Goal: Task Accomplishment & Management: Manage account settings

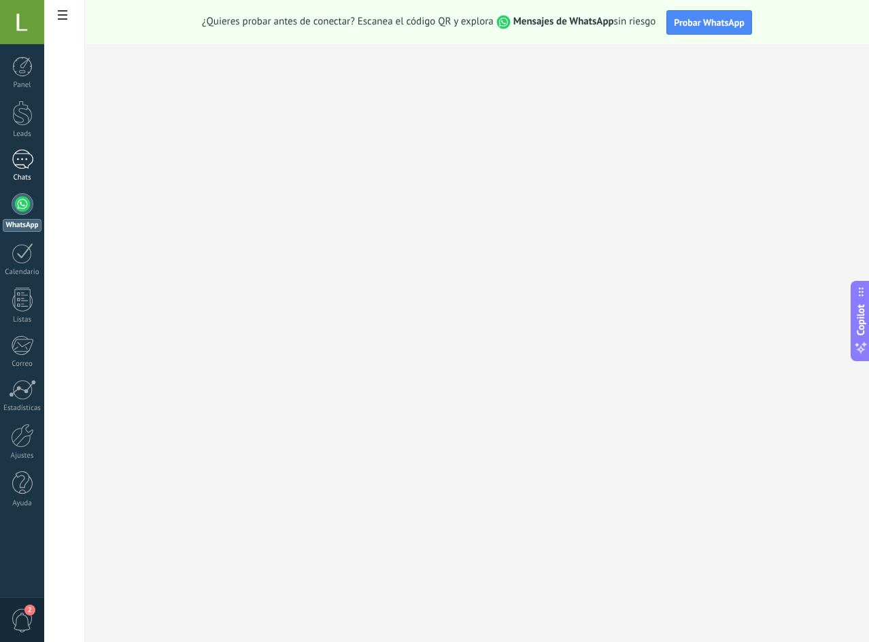
click at [25, 161] on div at bounding box center [23, 160] width 22 height 20
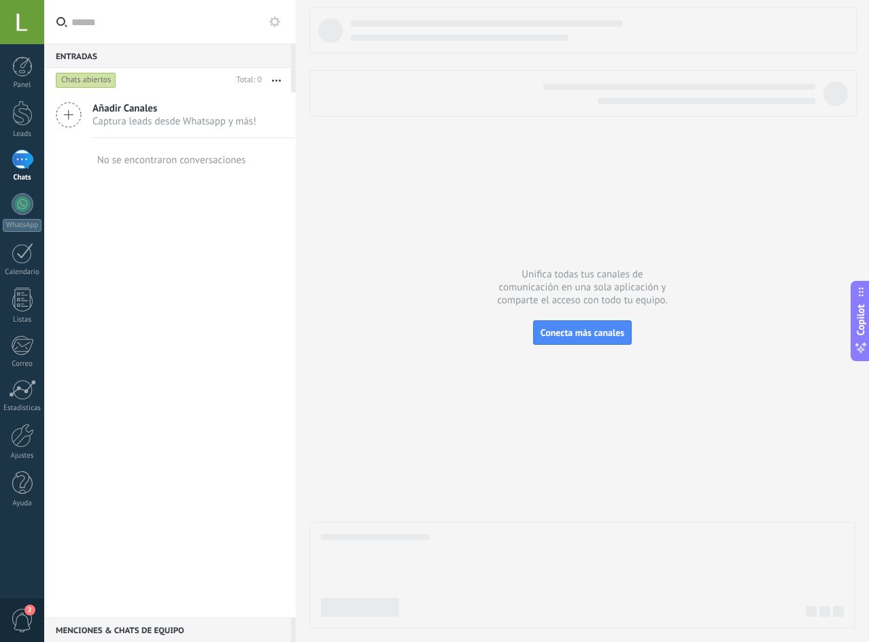
click at [24, 31] on div at bounding box center [22, 22] width 44 height 44
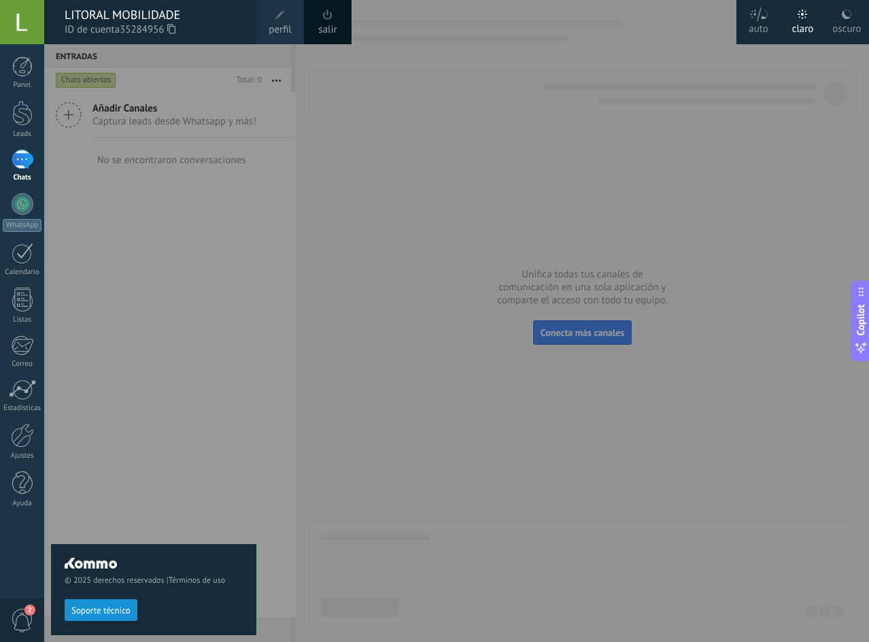
click at [24, 618] on span "2" at bounding box center [22, 620] width 23 height 24
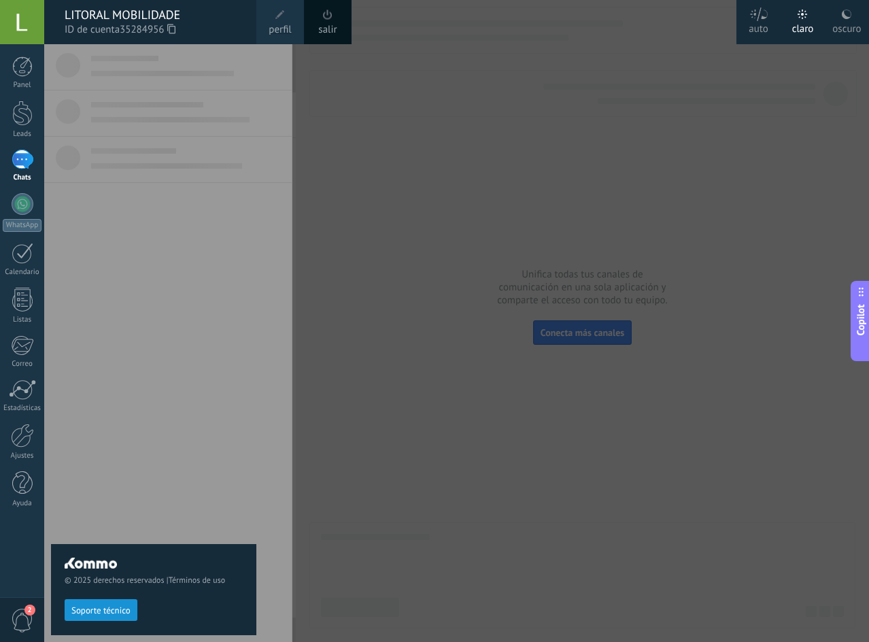
click at [24, 618] on span "2" at bounding box center [22, 620] width 23 height 24
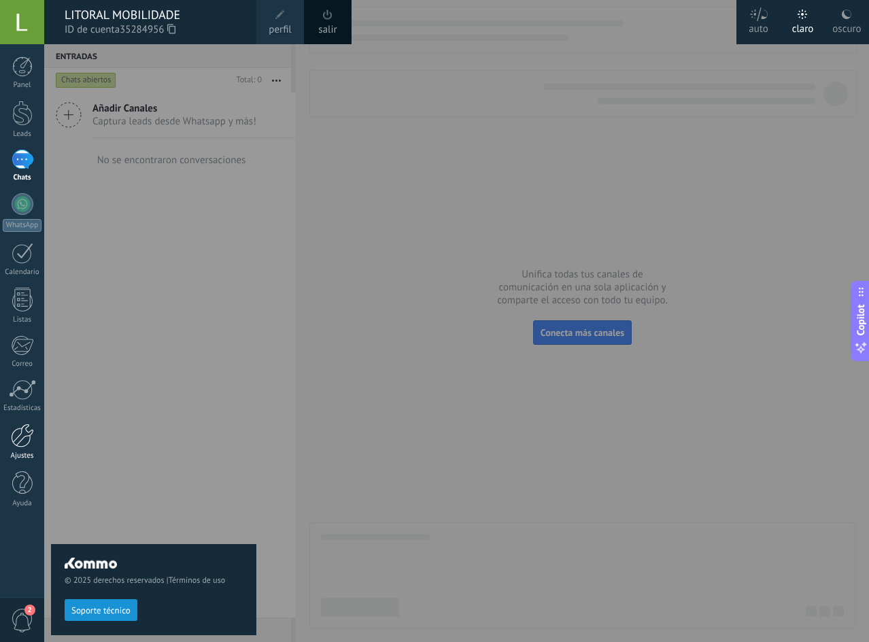
click at [29, 448] on link "Ajustes" at bounding box center [22, 442] width 44 height 37
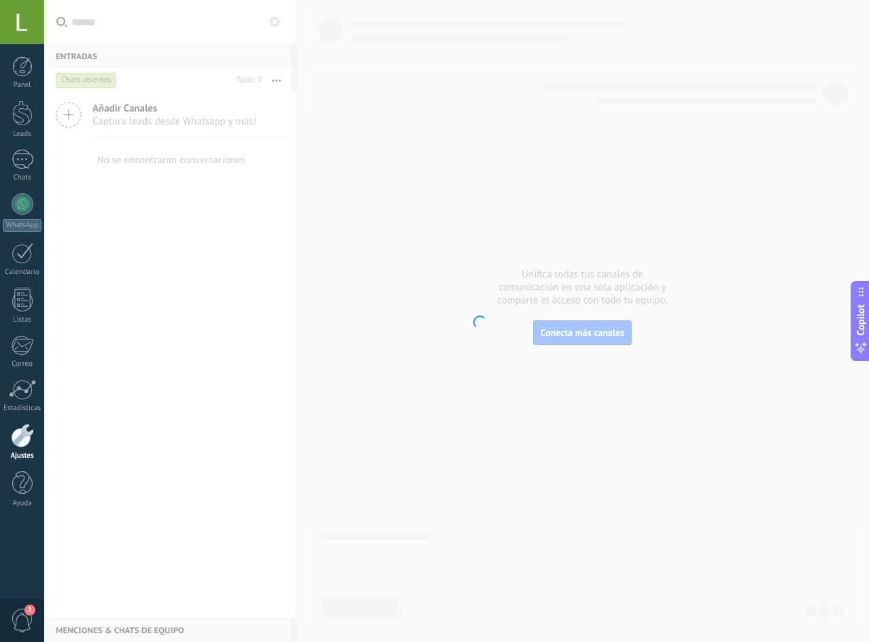
click at [21, 443] on div at bounding box center [22, 436] width 23 height 24
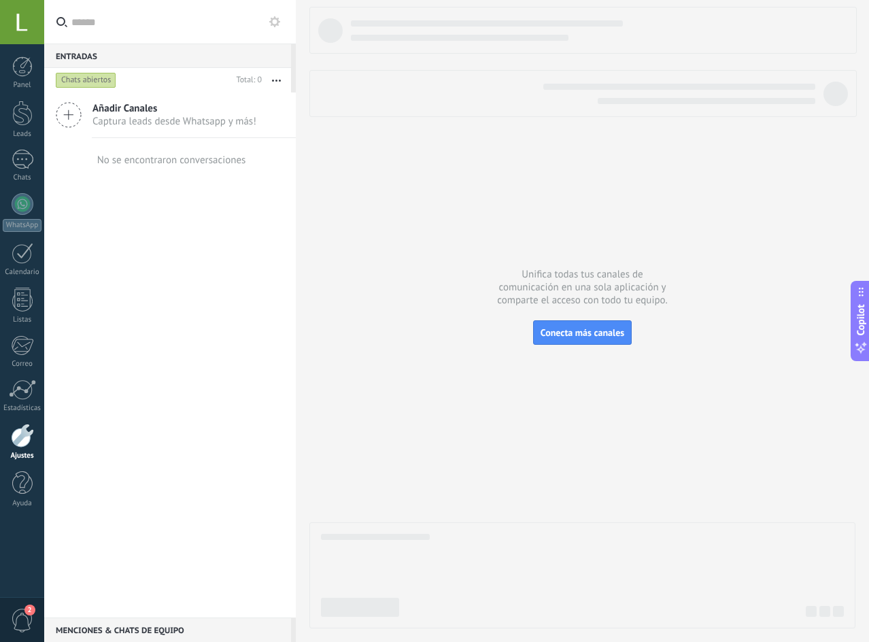
click at [26, 443] on div at bounding box center [22, 436] width 23 height 24
click at [600, 328] on span "Conecta más canales" at bounding box center [583, 332] width 84 height 12
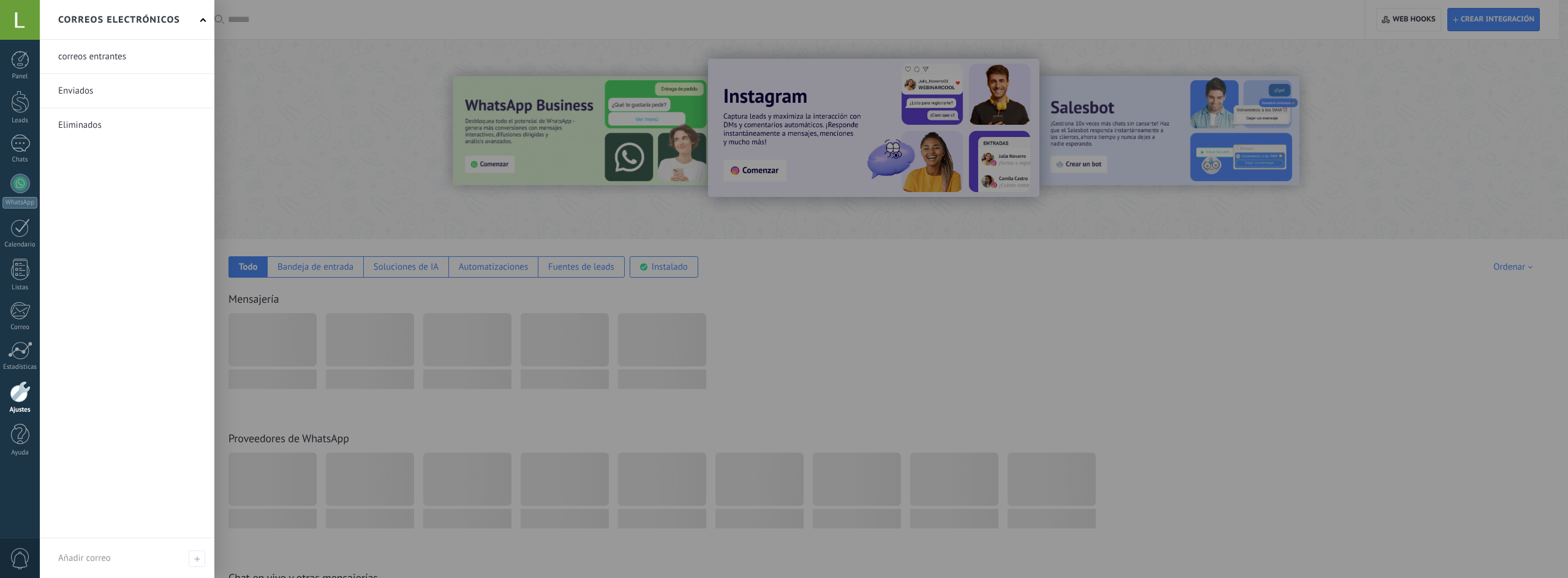
click at [16, 394] on div at bounding box center [20, 393] width 21 height 22
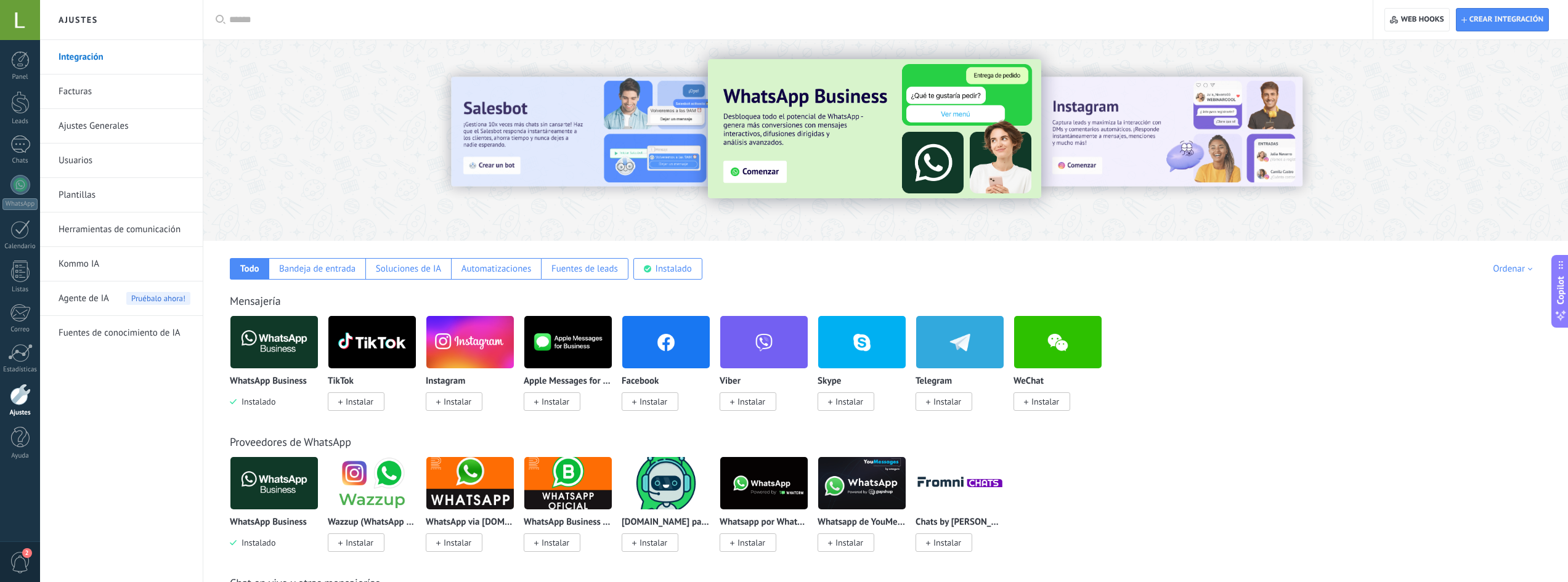
click at [268, 343] on img at bounding box center [274, 343] width 88 height 60
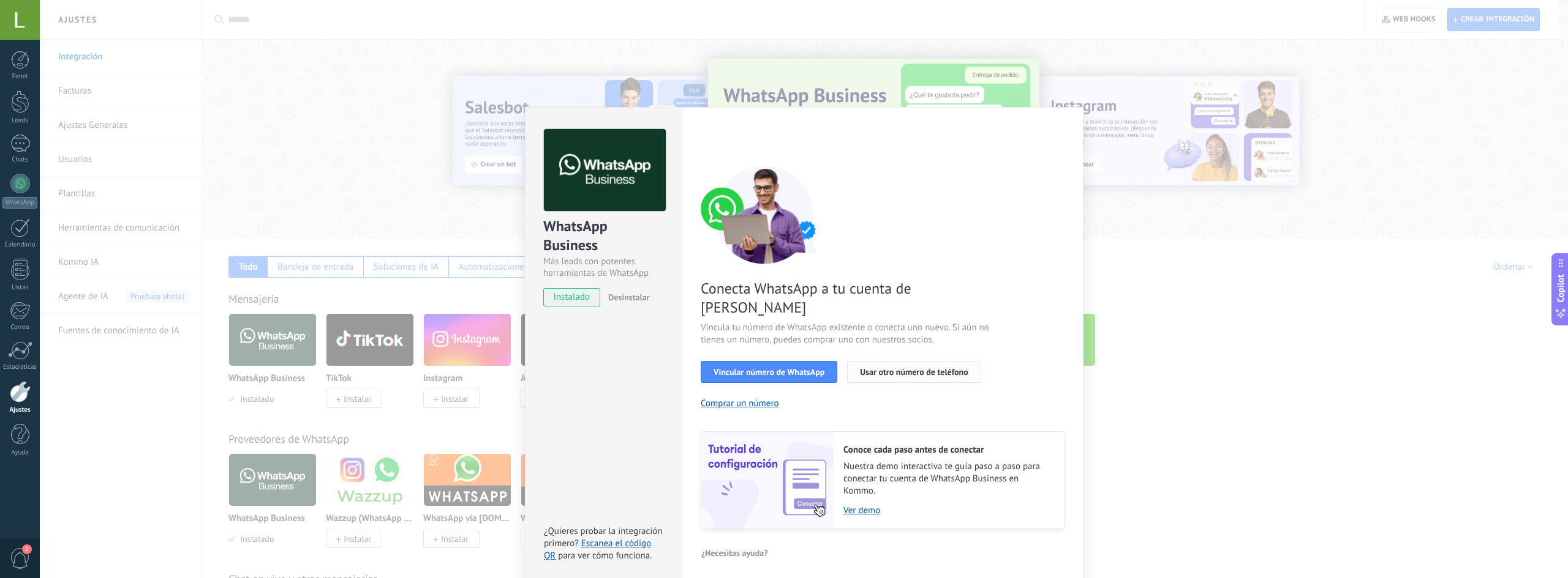
click at [911, 368] on span "Usar otro número de teléfono" at bounding box center [914, 373] width 108 height 9
